Goal: Navigation & Orientation: Go to known website

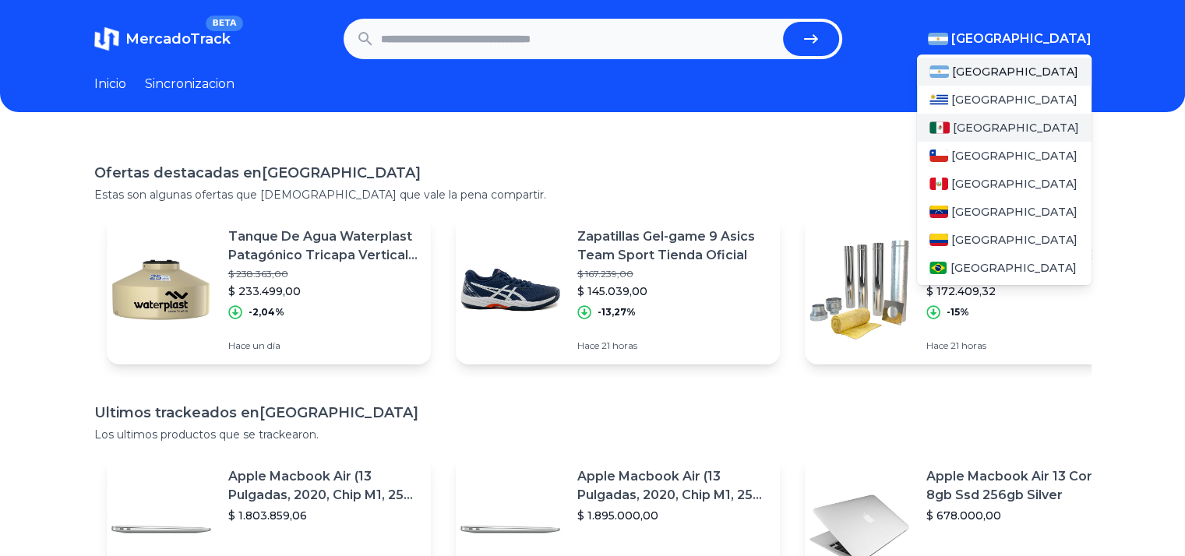
click at [1004, 117] on div "[GEOGRAPHIC_DATA]" at bounding box center [1004, 128] width 175 height 28
